Goal: Task Accomplishment & Management: Manage account settings

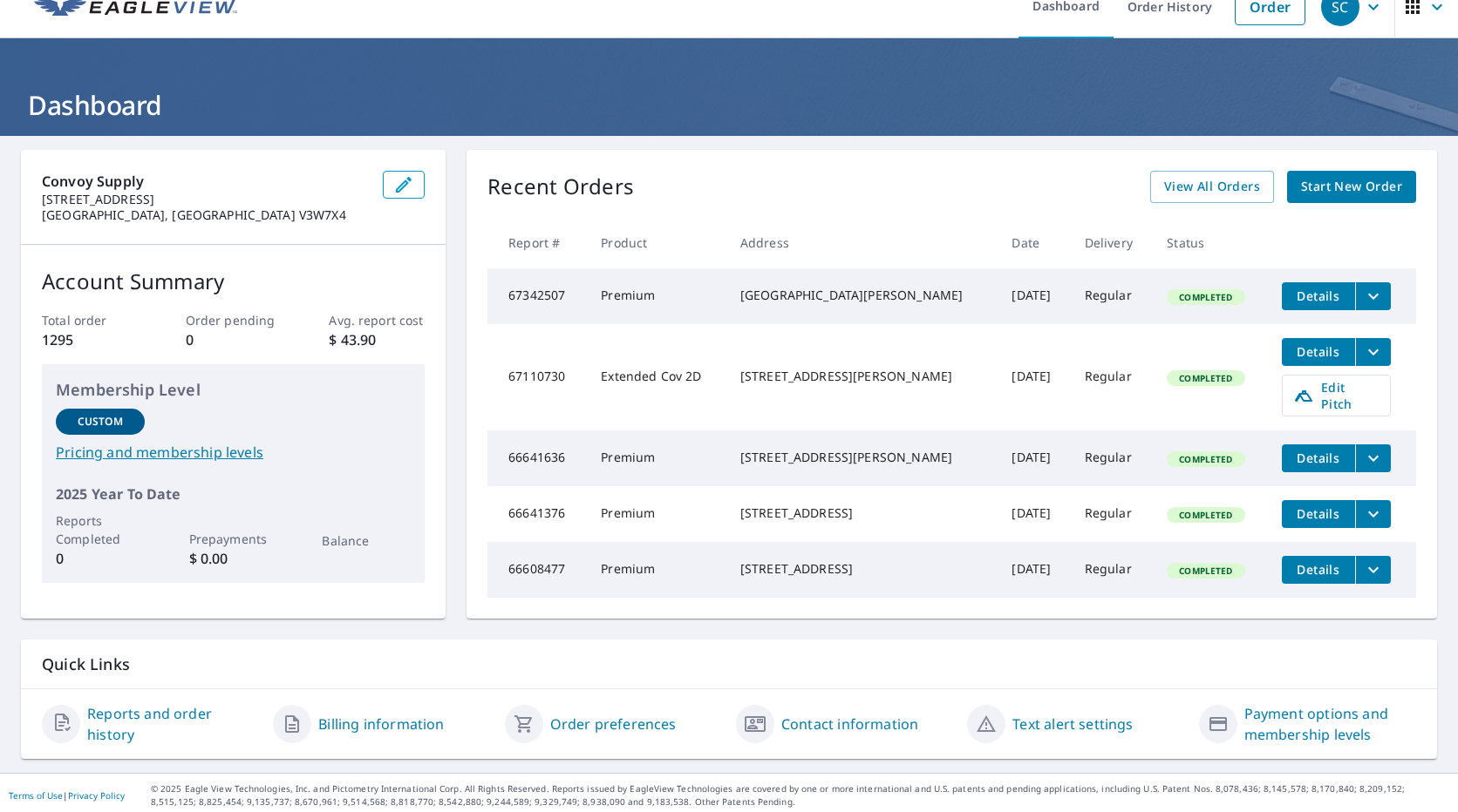
scroll to position [46, 0]
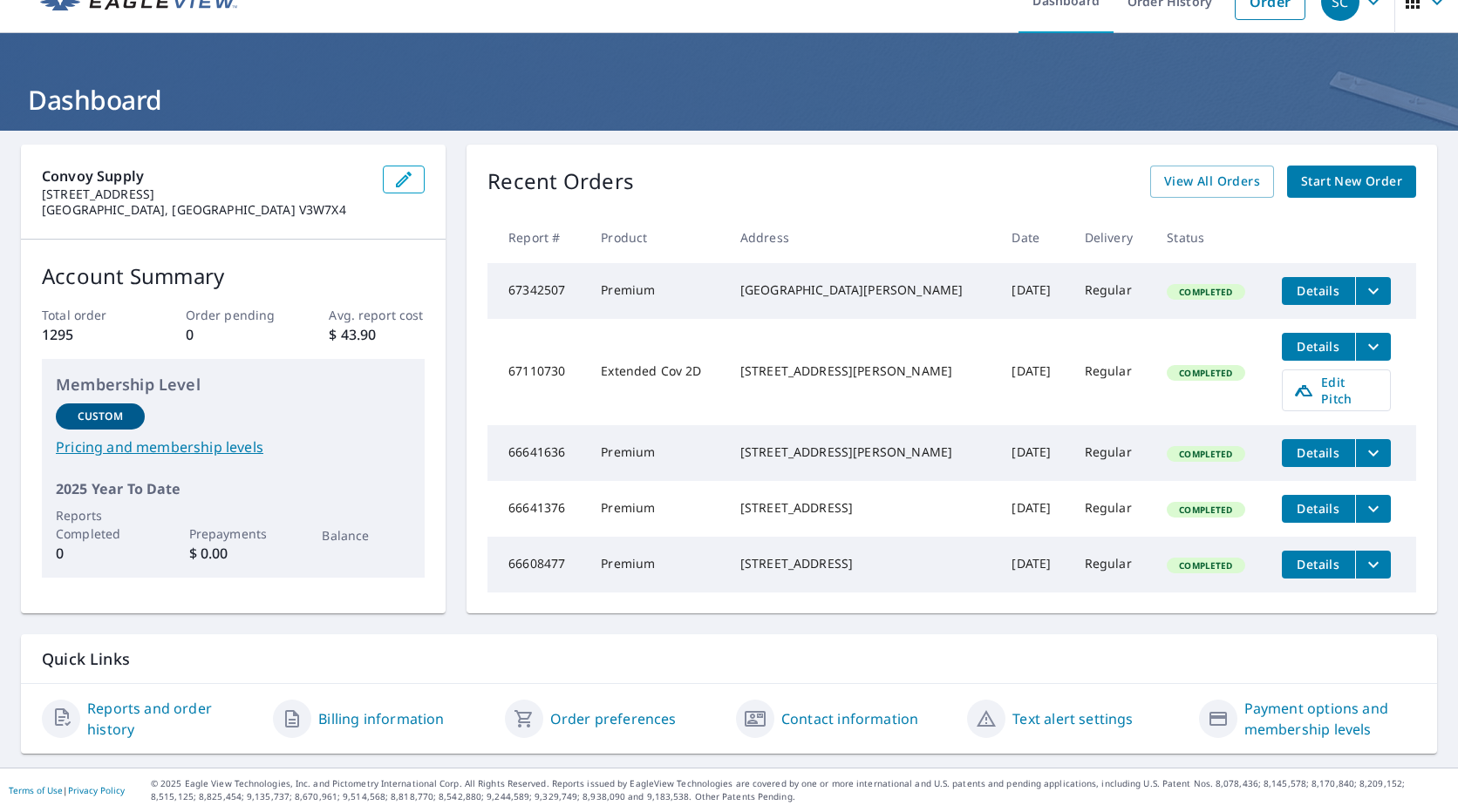
click at [809, 709] on link "Contact information" at bounding box center [850, 718] width 137 height 21
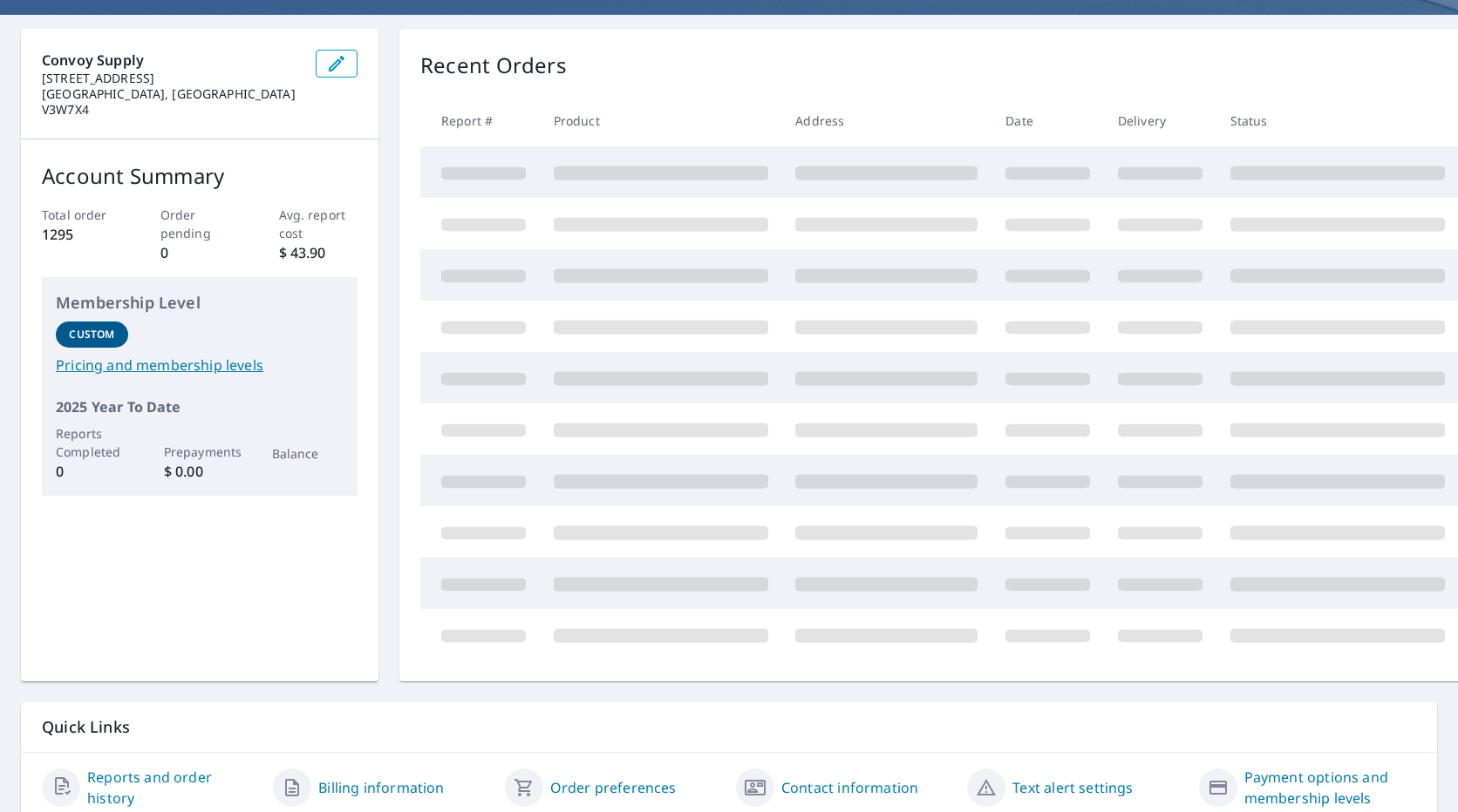
scroll to position [228, 0]
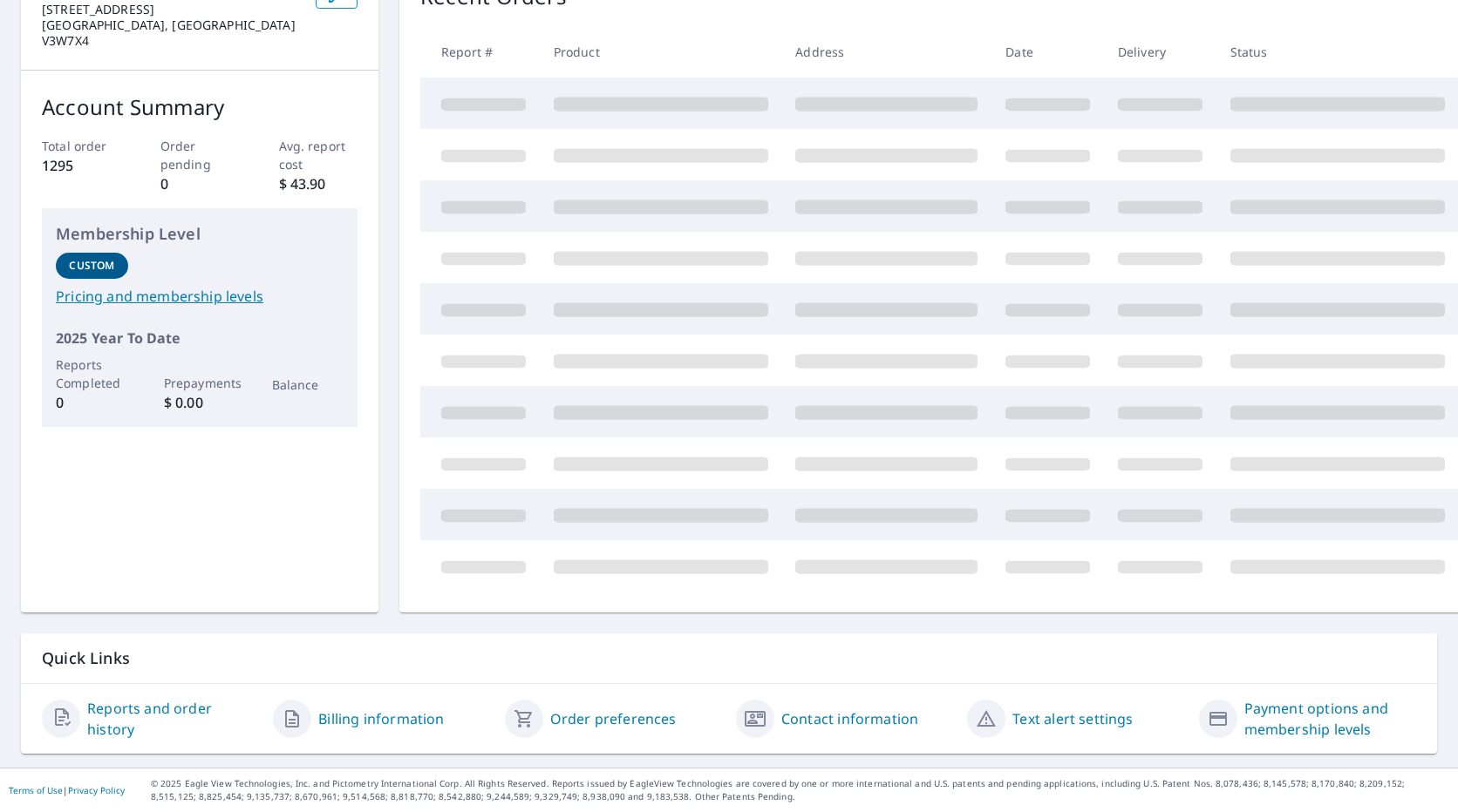
click at [412, 708] on link "Billing information" at bounding box center [381, 718] width 126 height 21
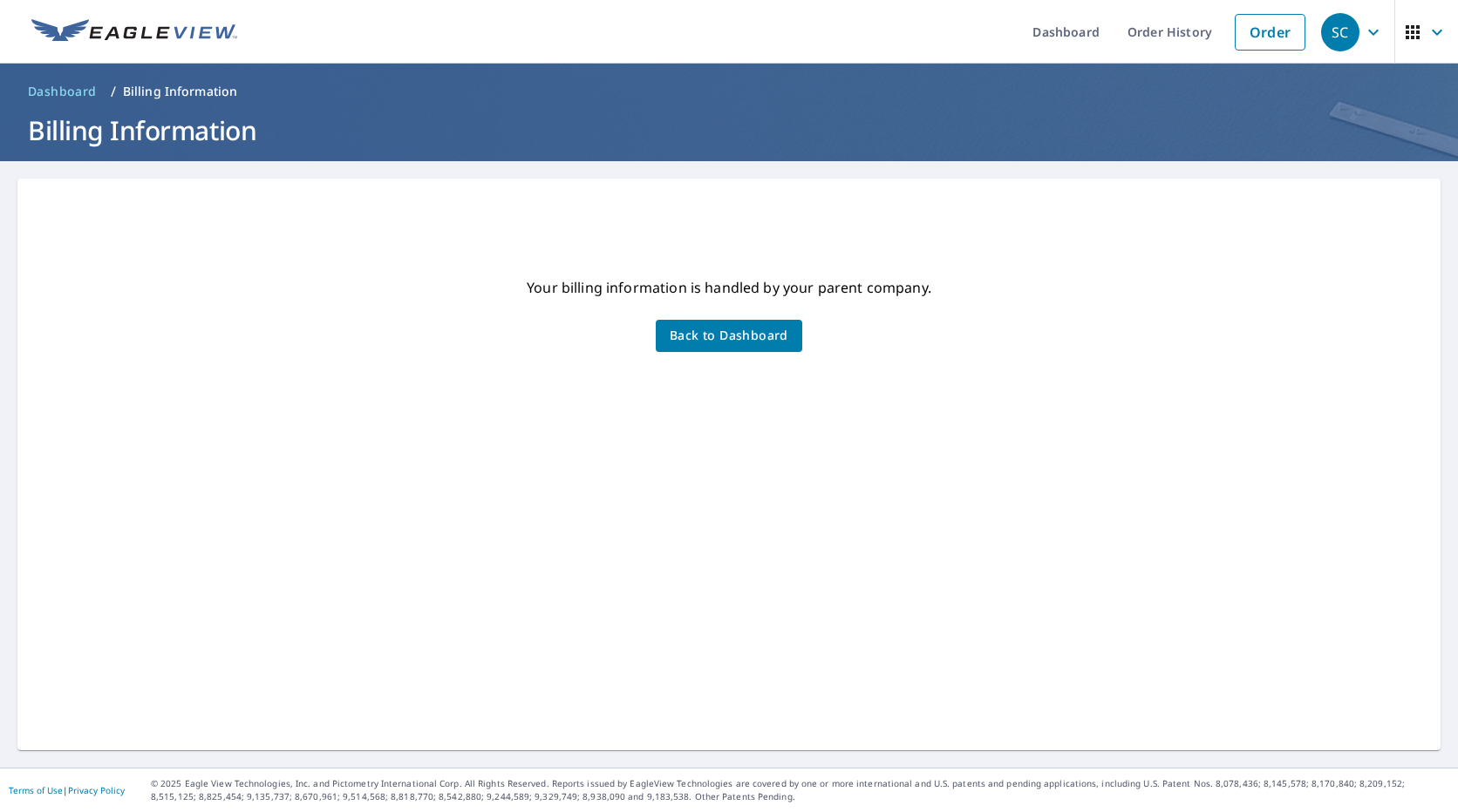
click at [755, 327] on button "Back to Dashboard" at bounding box center [729, 335] width 147 height 32
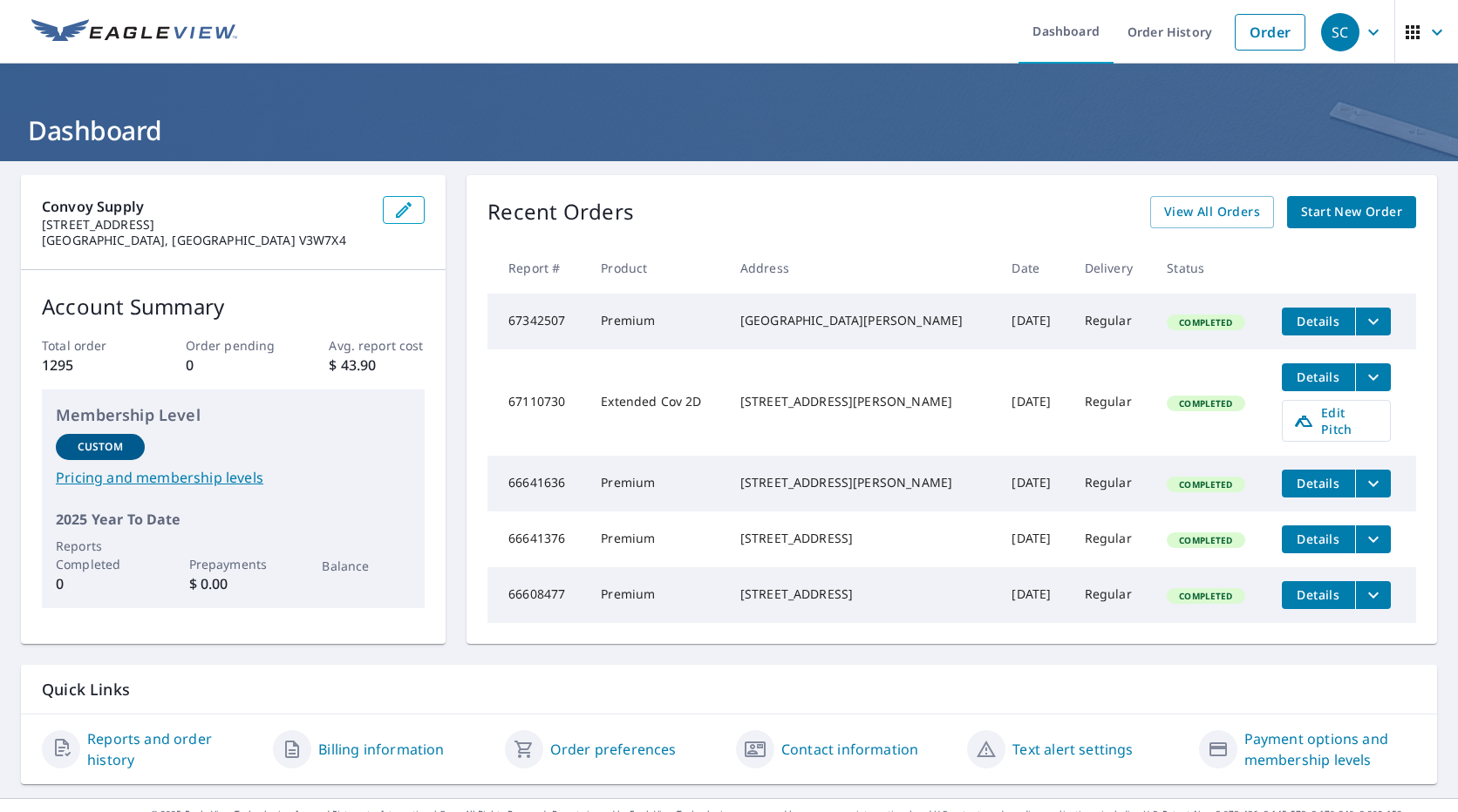
click at [1340, 43] on div "SC" at bounding box center [1340, 32] width 38 height 38
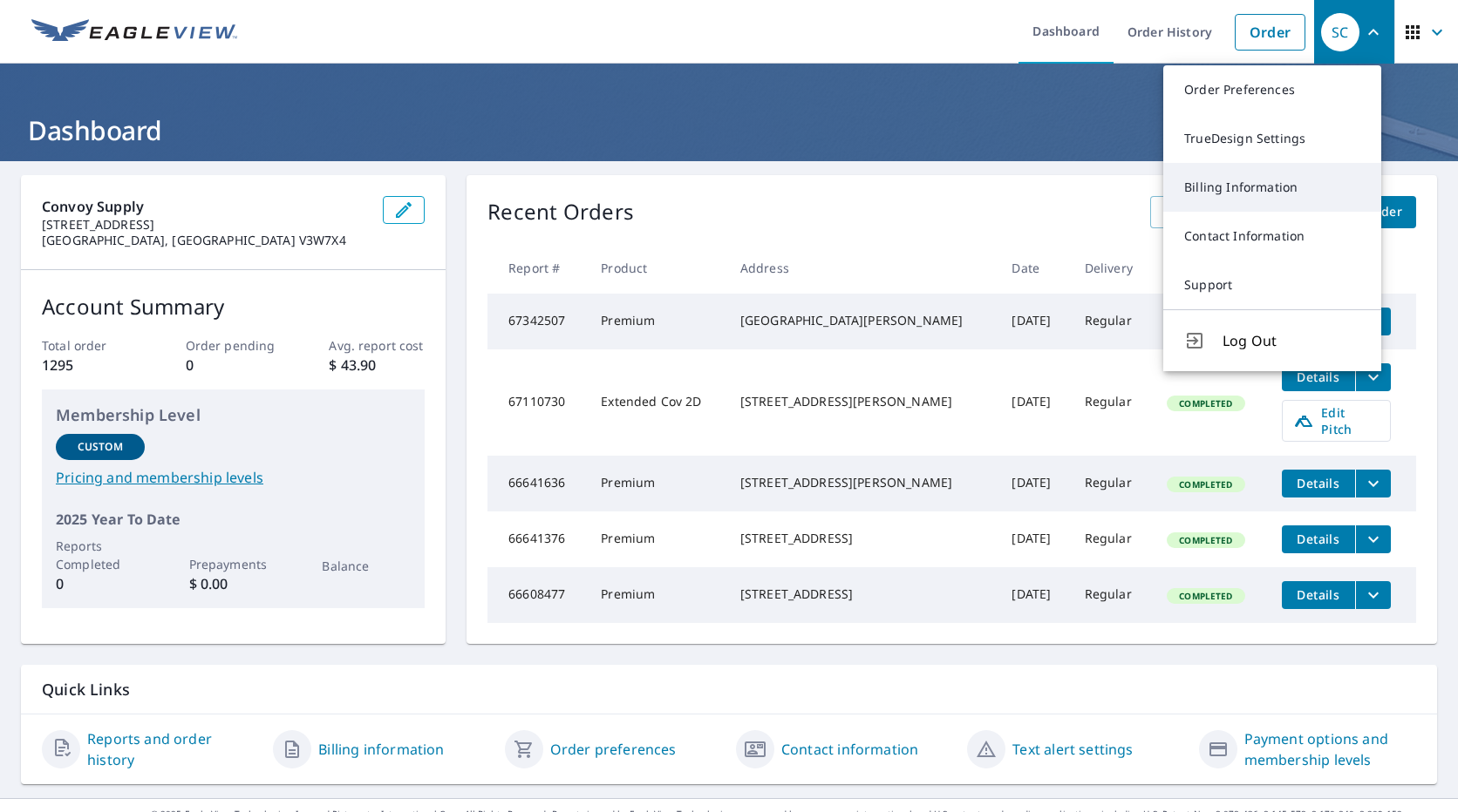
click at [1240, 170] on link "Billing Information" at bounding box center [1271, 188] width 218 height 49
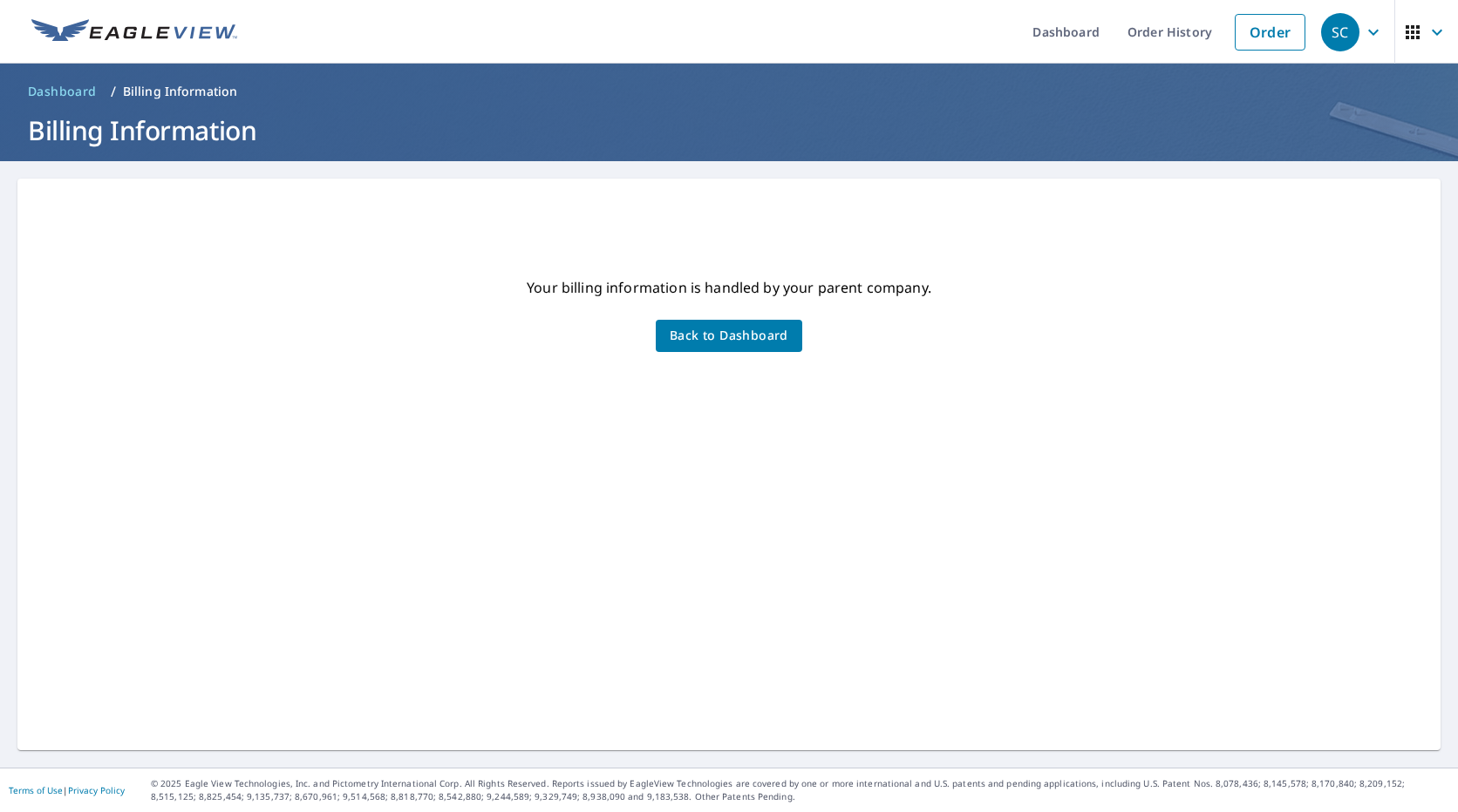
click at [1320, 31] on div "SC" at bounding box center [1340, 32] width 38 height 38
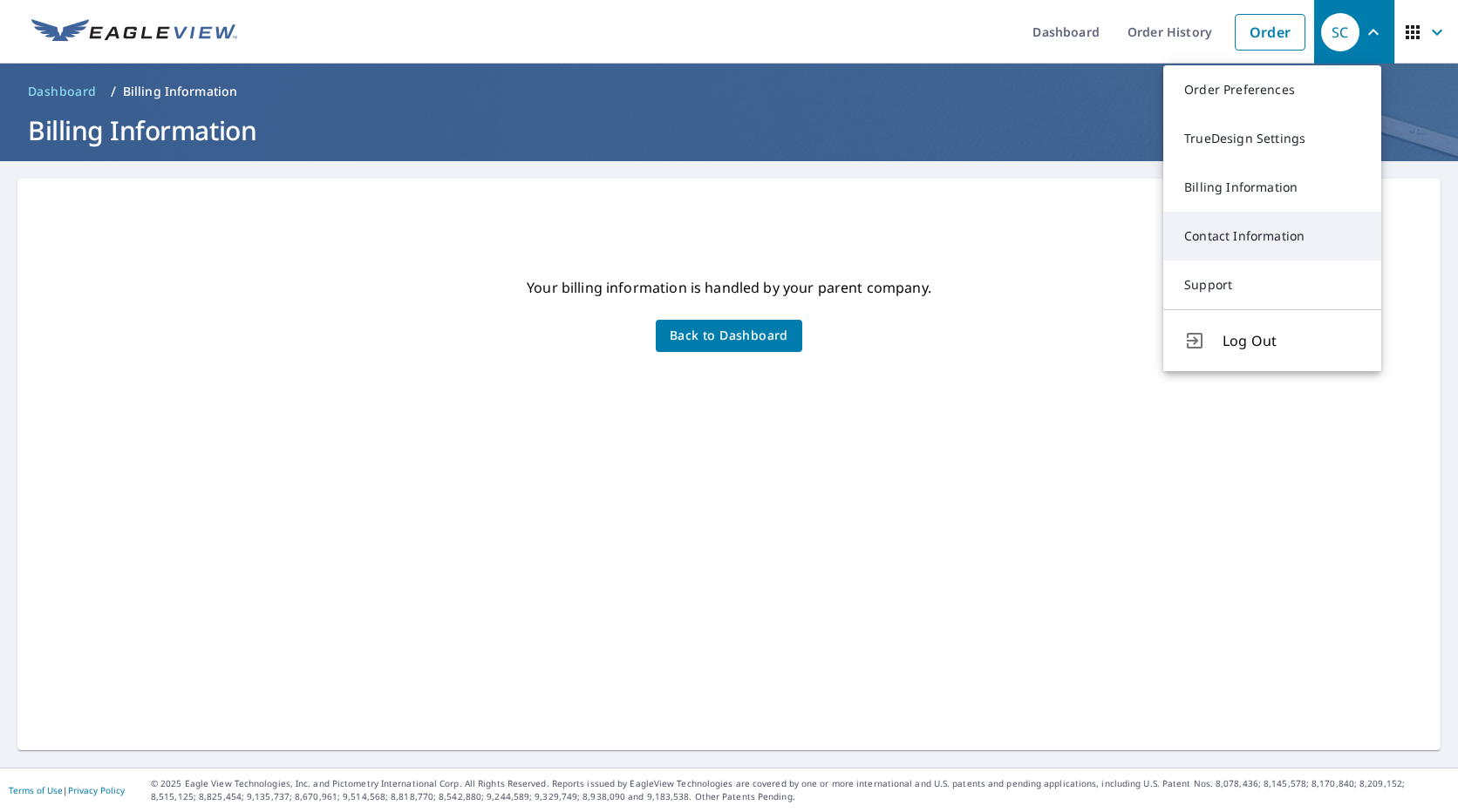
click at [1268, 220] on link "Contact Information" at bounding box center [1271, 237] width 218 height 49
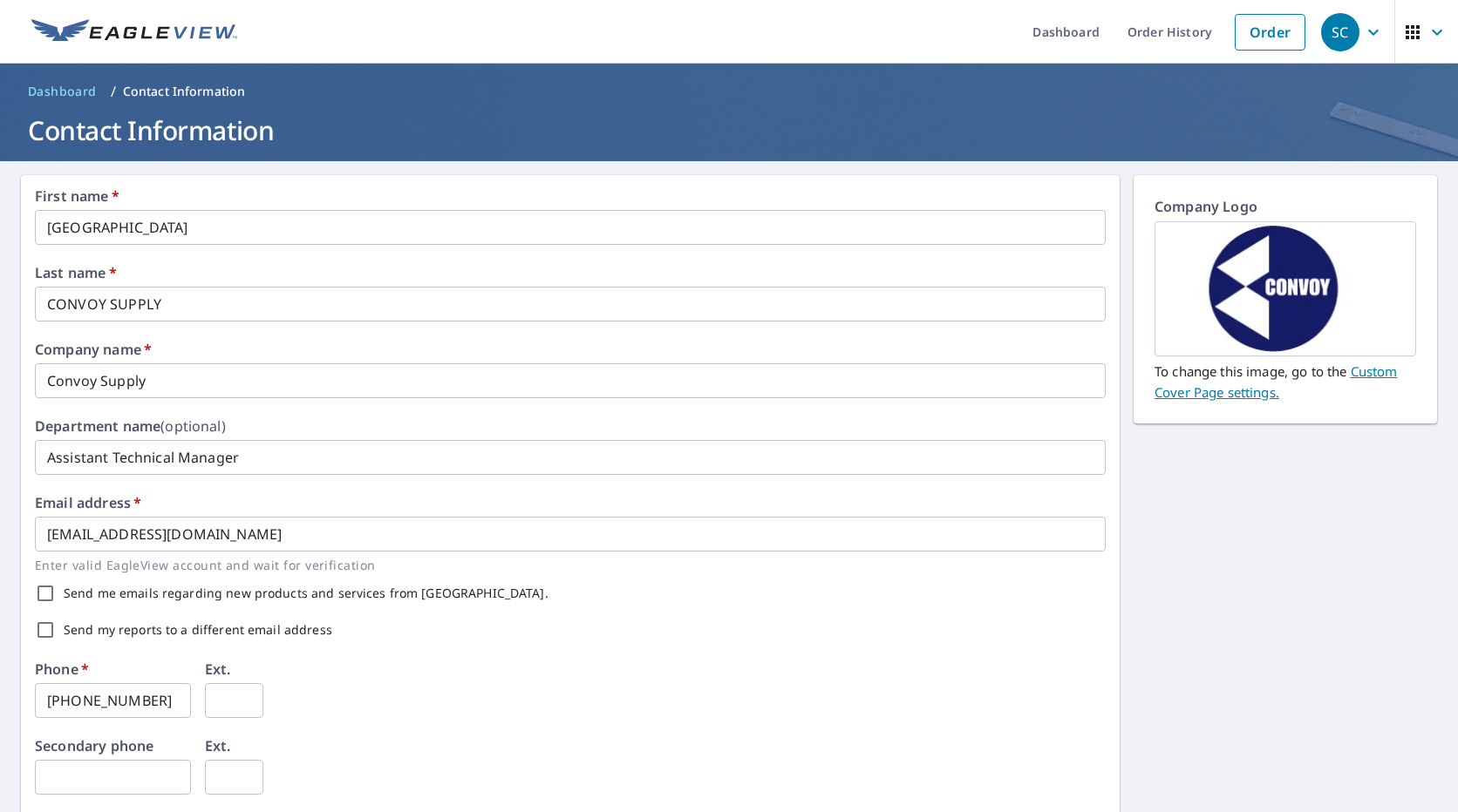
click at [1411, 22] on span "button" at bounding box center [1427, 32] width 49 height 42
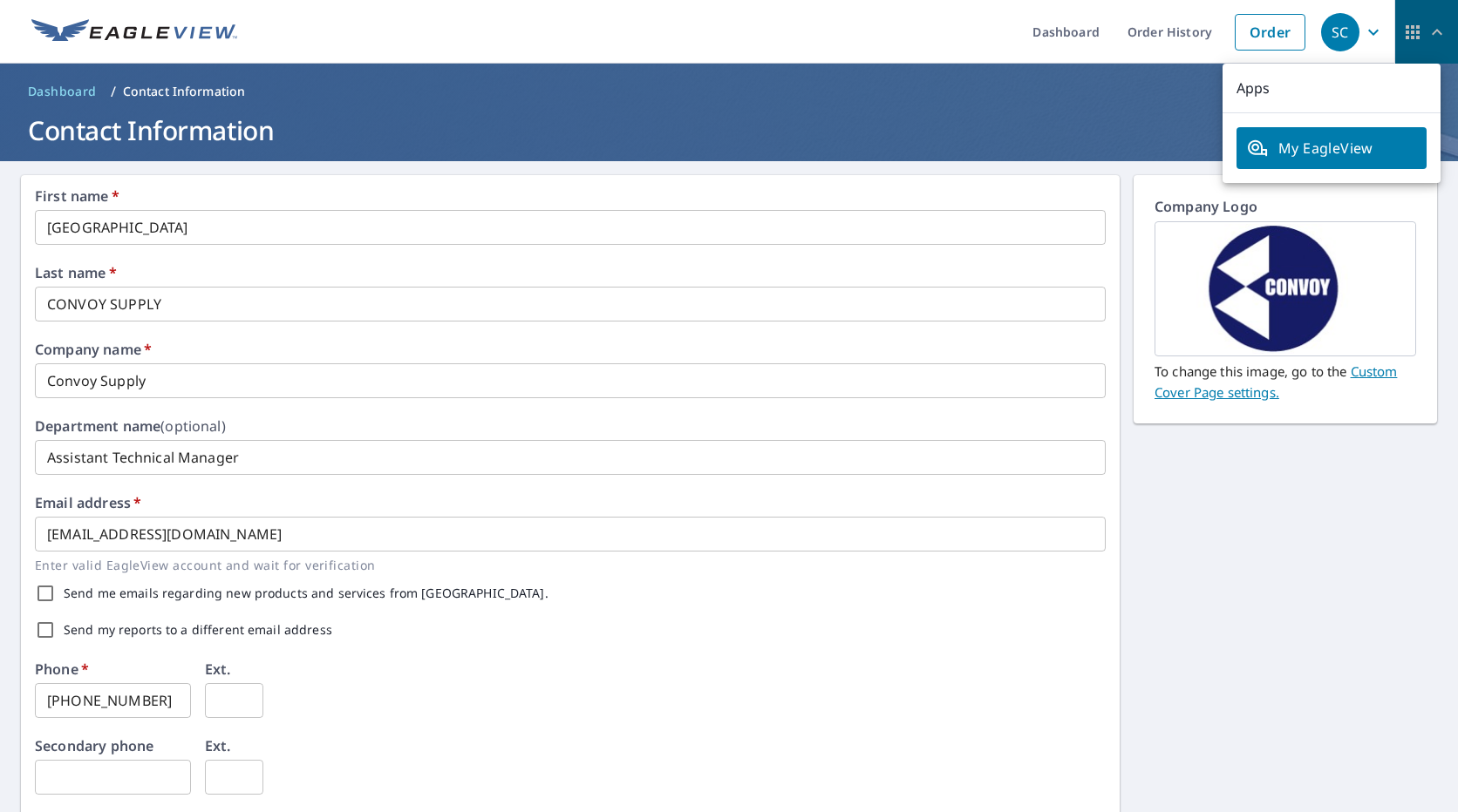
click at [1411, 22] on span "button" at bounding box center [1427, 32] width 49 height 42
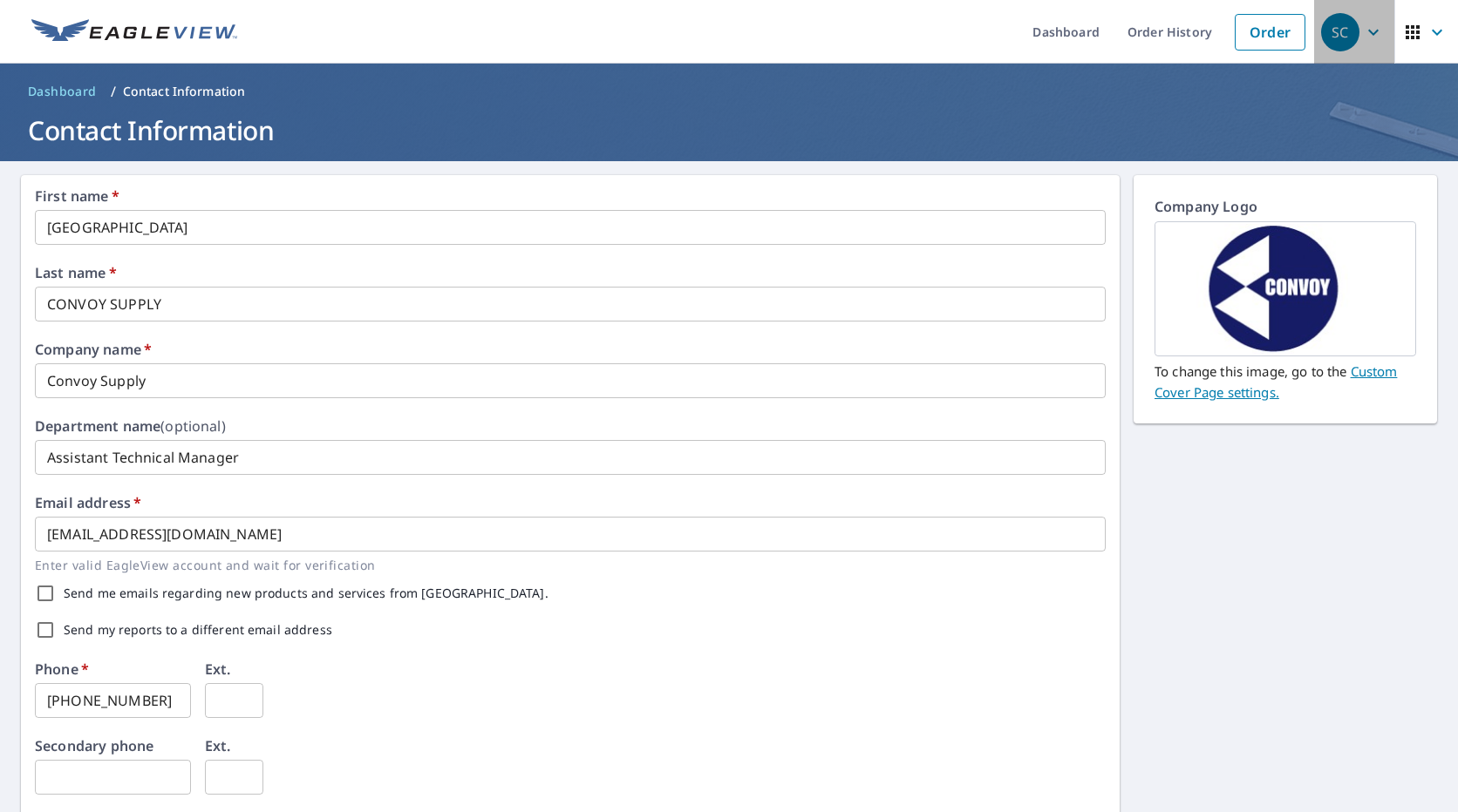
click at [1344, 25] on div "SC" at bounding box center [1340, 32] width 38 height 38
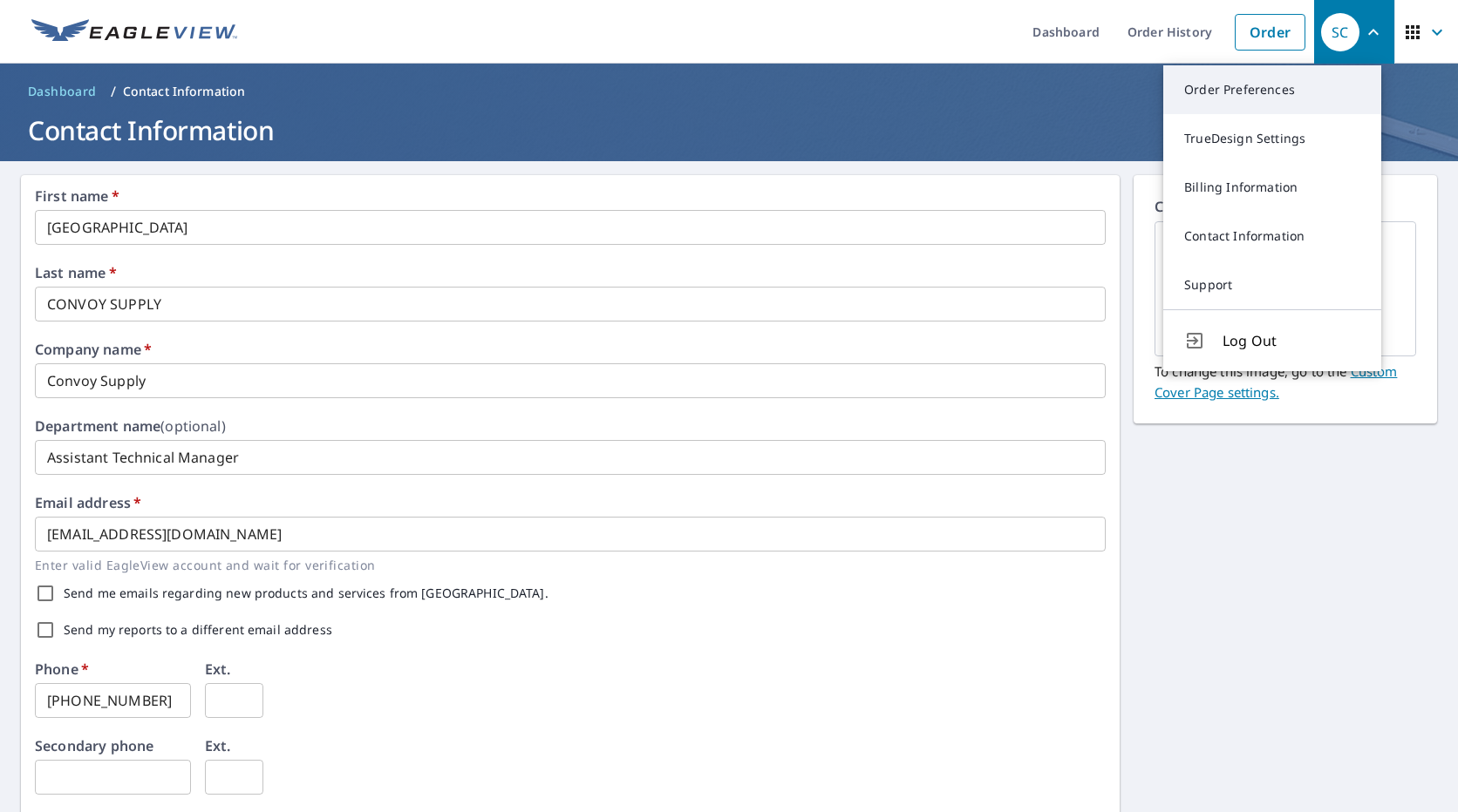
click at [1268, 96] on link "Order Preferences" at bounding box center [1271, 90] width 218 height 49
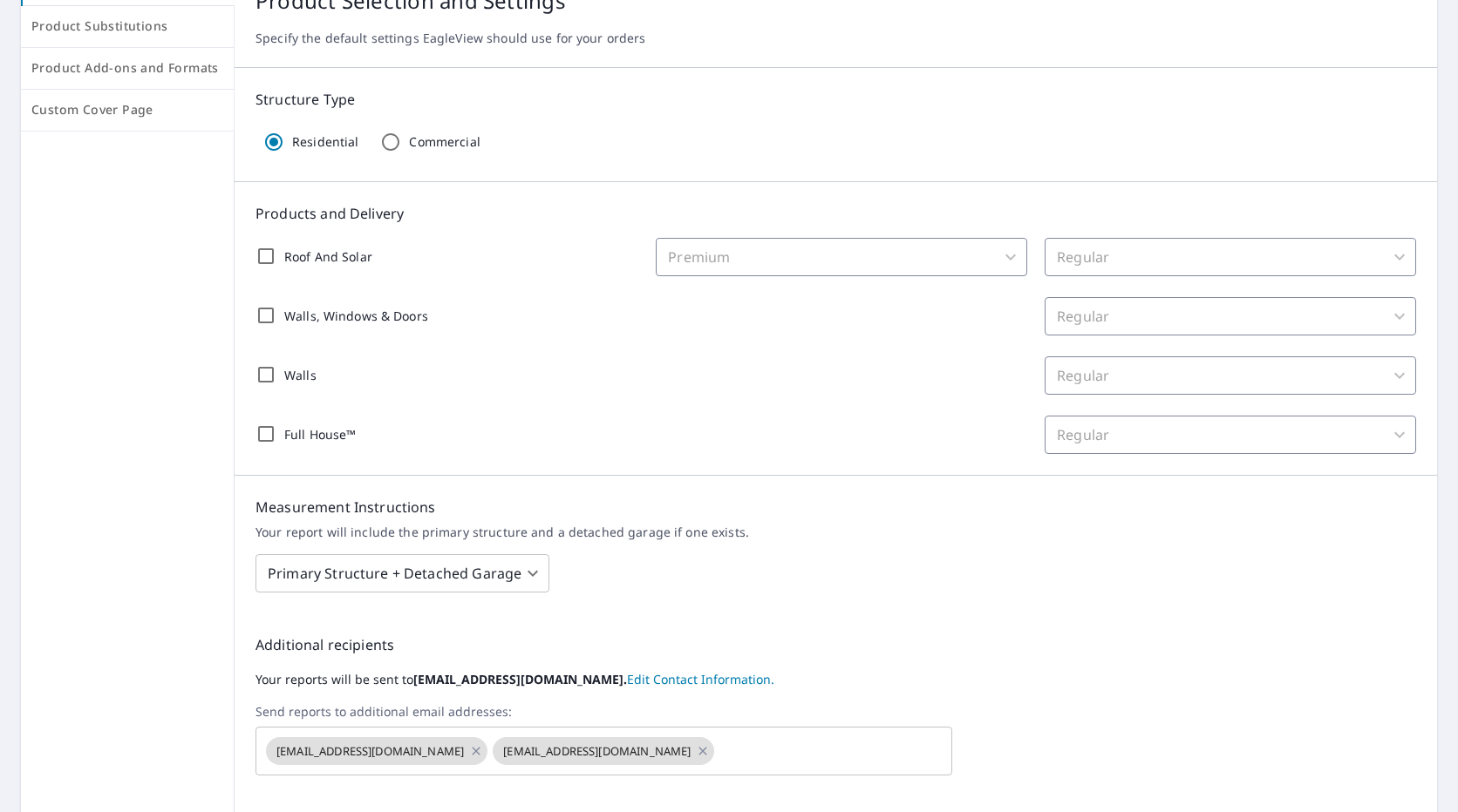
scroll to position [337, 0]
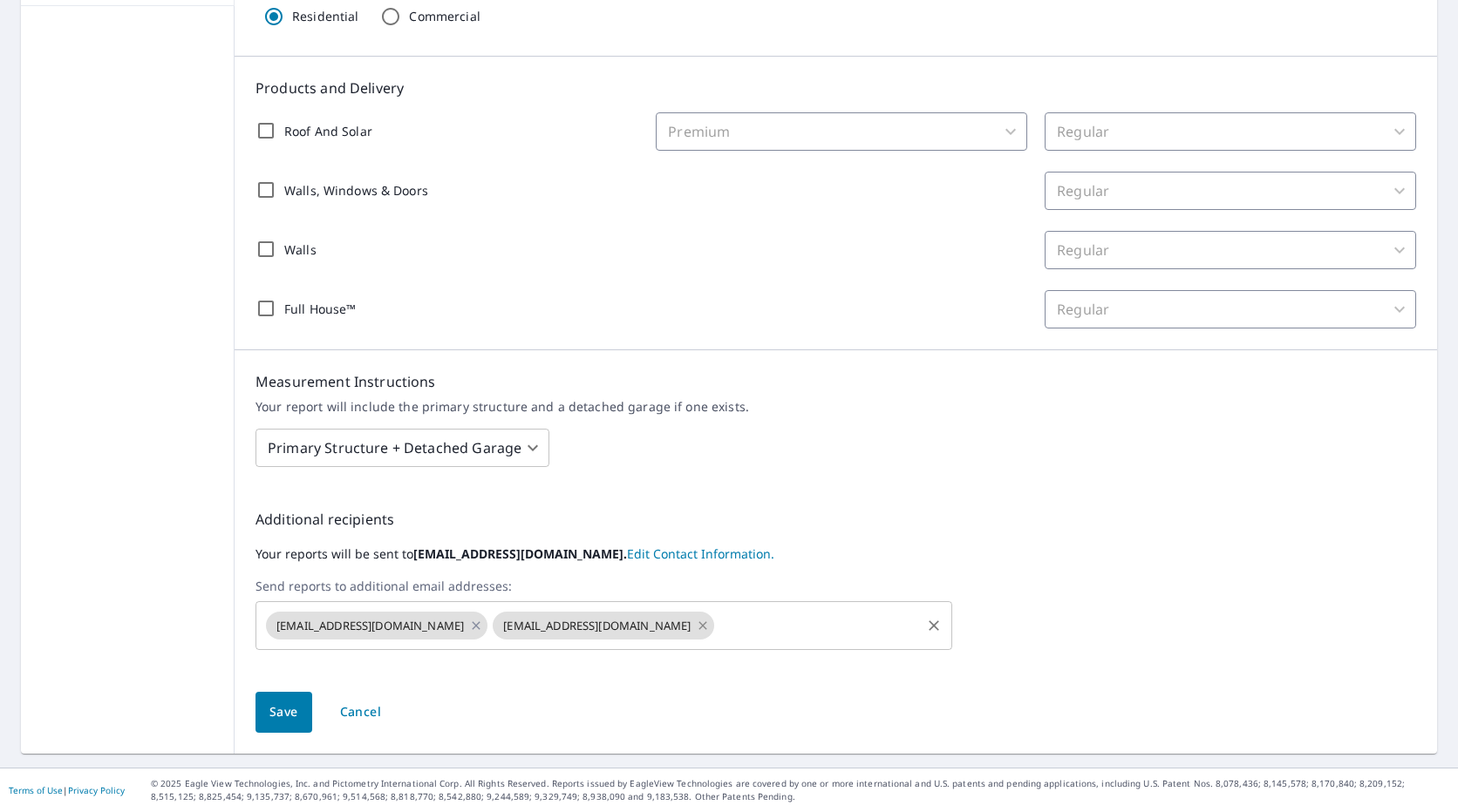
click at [696, 624] on icon at bounding box center [702, 625] width 14 height 19
click at [677, 624] on input "text" at bounding box center [703, 625] width 427 height 33
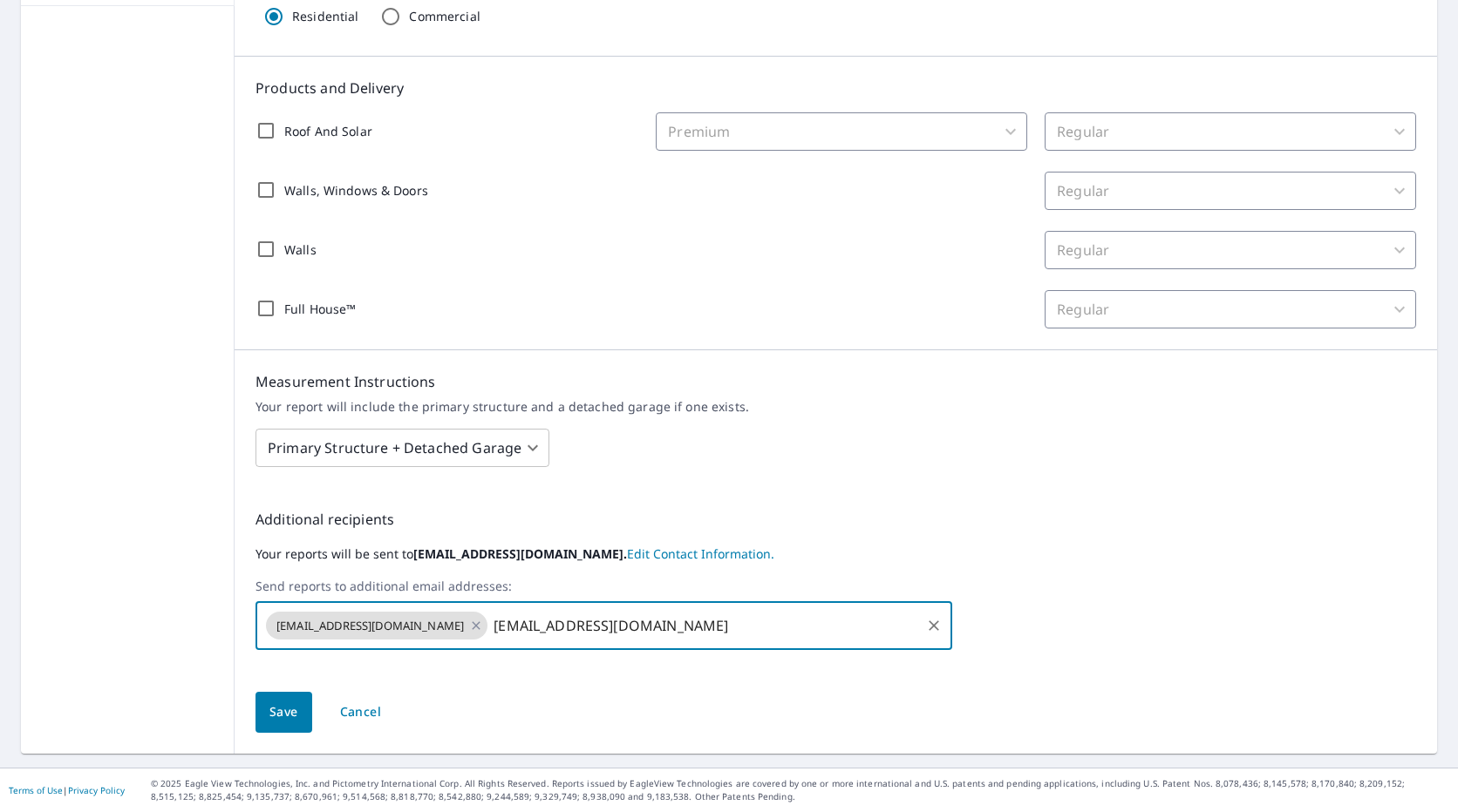
type input "[EMAIL_ADDRESS][DOMAIN_NAME]"
click at [717, 636] on input "text" at bounding box center [817, 625] width 200 height 33
type input "[EMAIL_ADDRESS][DOMAIN_NAME]"
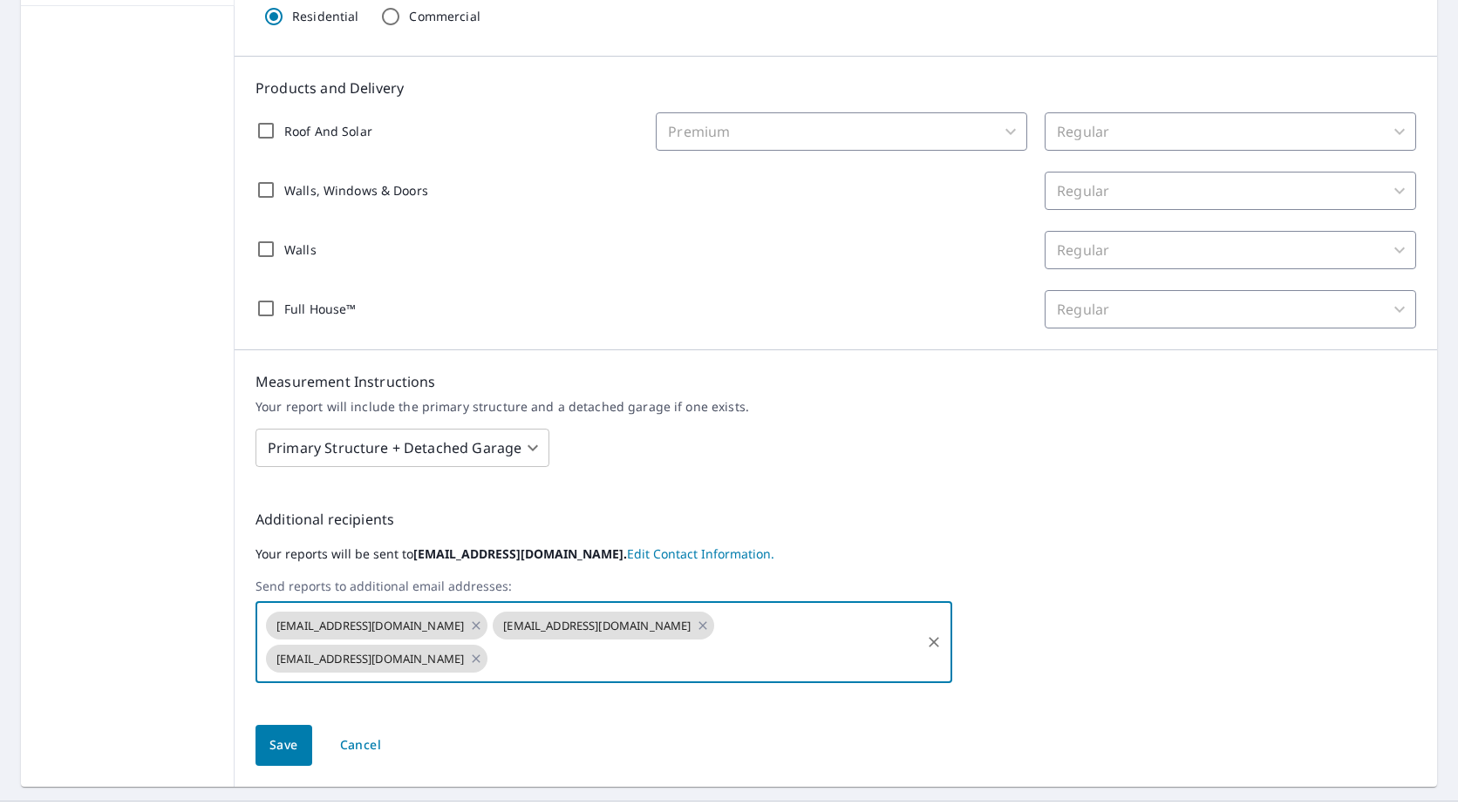
click at [281, 735] on span "Save" at bounding box center [284, 746] width 29 height 22
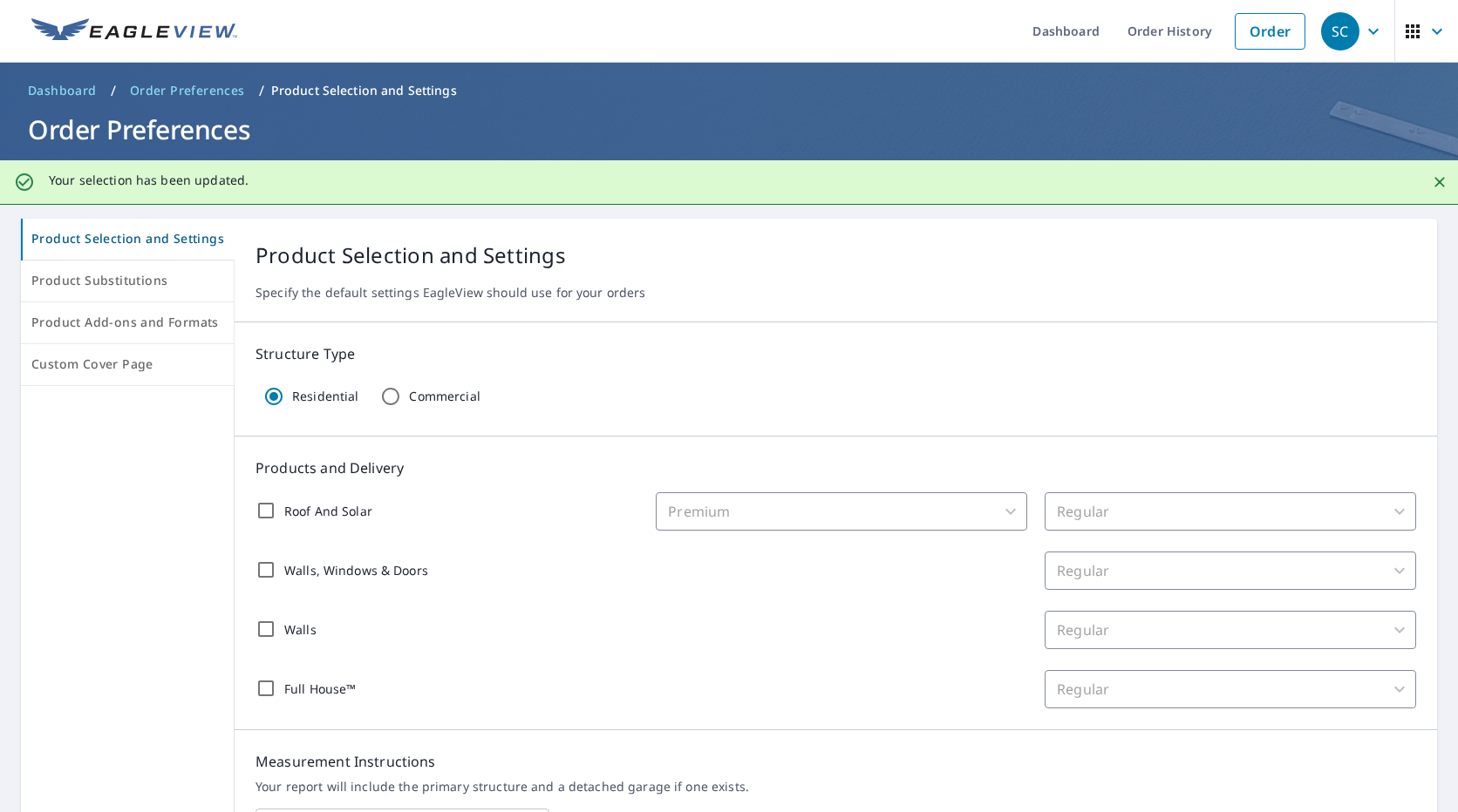
scroll to position [0, 0]
